Goal: Task Accomplishment & Management: Use online tool/utility

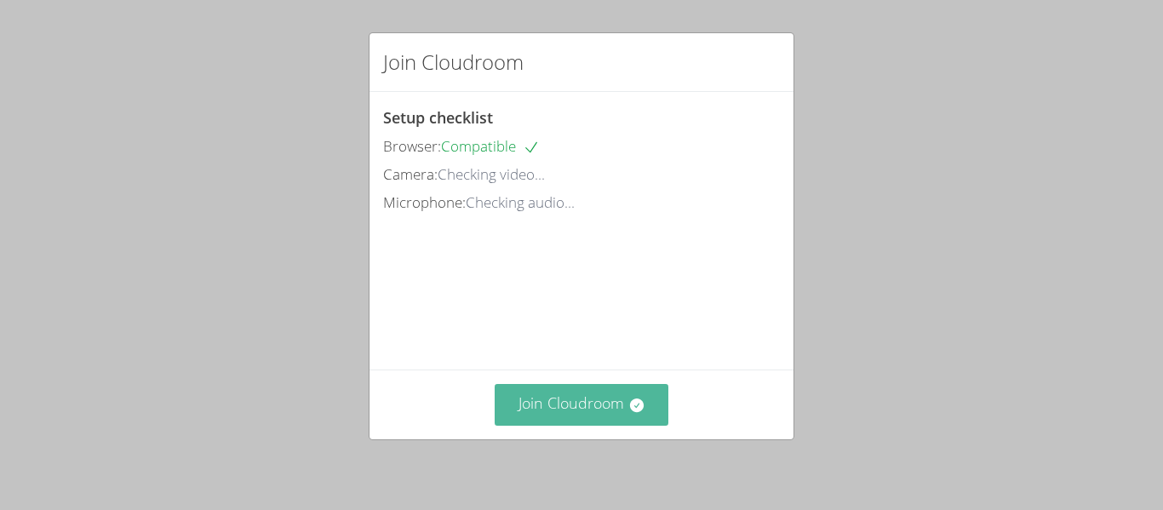
click at [571, 397] on button "Join Cloudroom" at bounding box center [581, 405] width 174 height 42
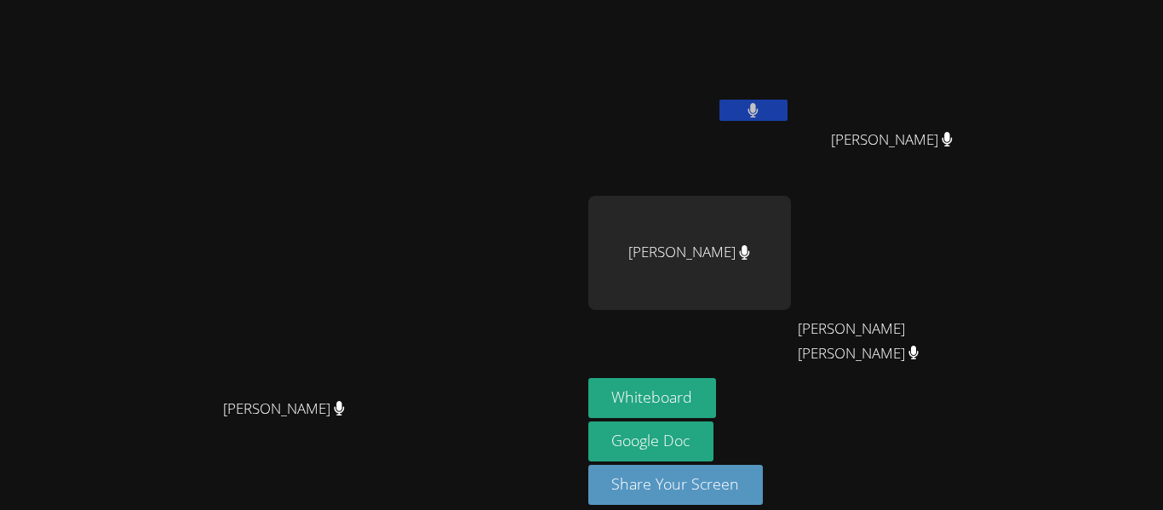
click at [787, 110] on button at bounding box center [753, 110] width 68 height 21
click at [791, 147] on div "[PERSON_NAME]" at bounding box center [689, 98] width 203 height 182
click at [717, 396] on button "Whiteboard" at bounding box center [652, 398] width 129 height 40
